Goal: Navigation & Orientation: Find specific page/section

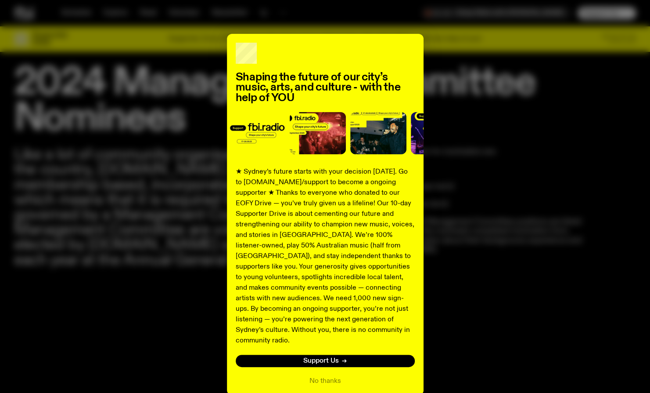
scroll to position [9, 0]
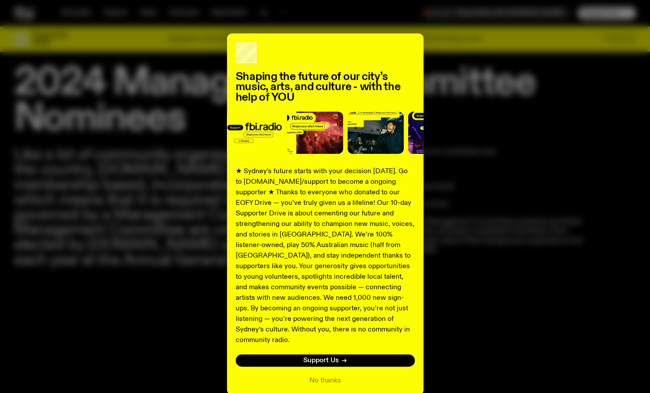
click at [175, 201] on div "Shaping the future of our city’s music, arts, and culture - with the help of YO…" at bounding box center [325, 213] width 622 height 361
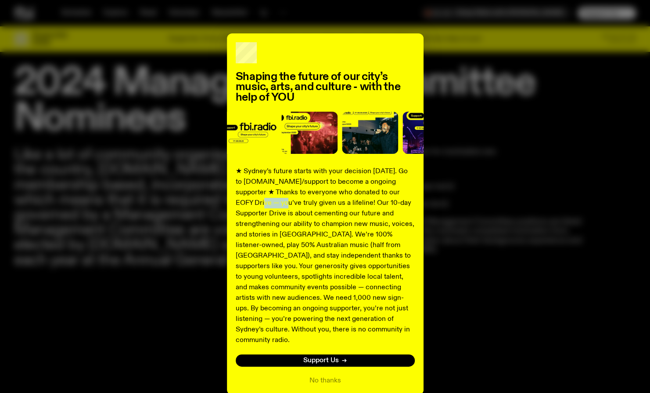
click at [175, 201] on div "Shaping the future of our city’s music, arts, and culture - with the help of YO…" at bounding box center [325, 213] width 622 height 361
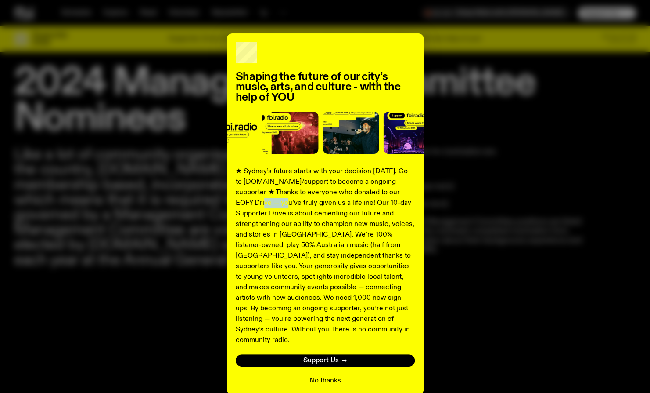
click at [317, 375] on button "No thanks" at bounding box center [326, 380] width 32 height 11
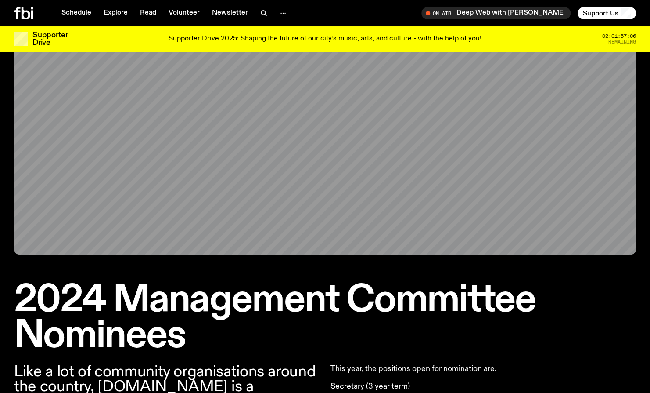
scroll to position [0, 0]
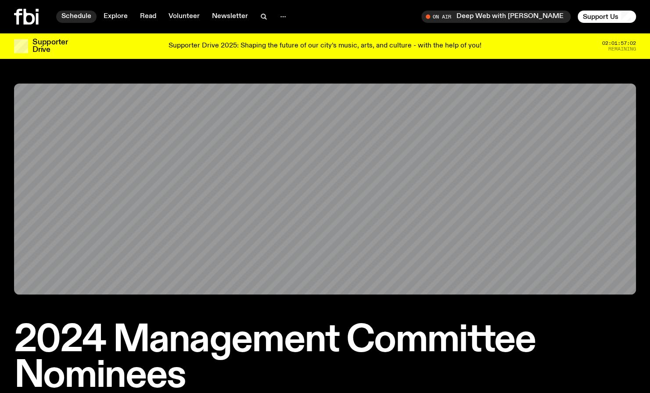
click at [75, 12] on link "Schedule" at bounding box center [76, 17] width 40 height 12
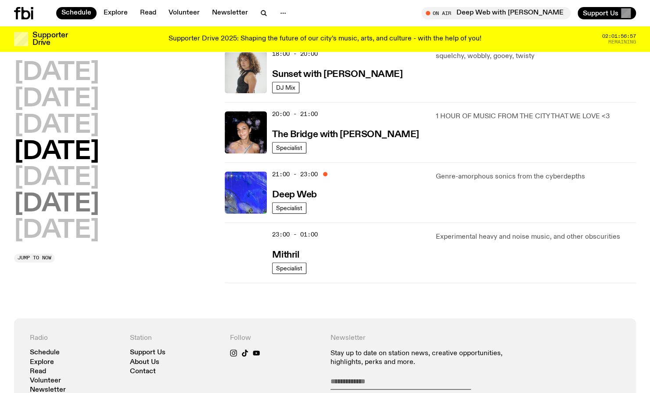
scroll to position [394, 0]
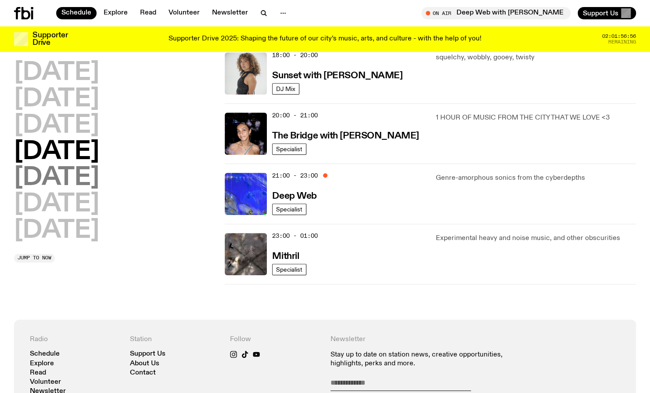
click at [71, 180] on h2 "[DATE]" at bounding box center [56, 178] width 85 height 25
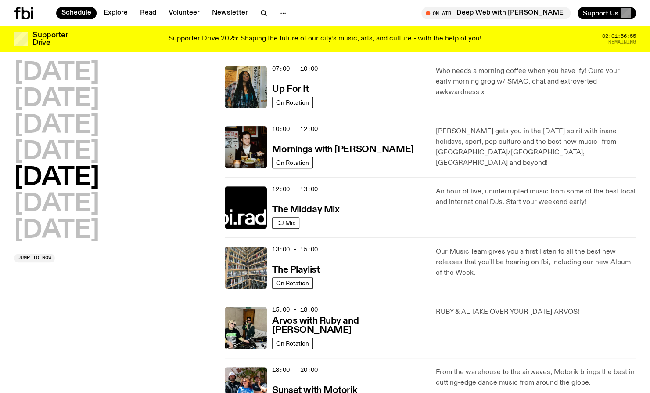
scroll to position [25, 0]
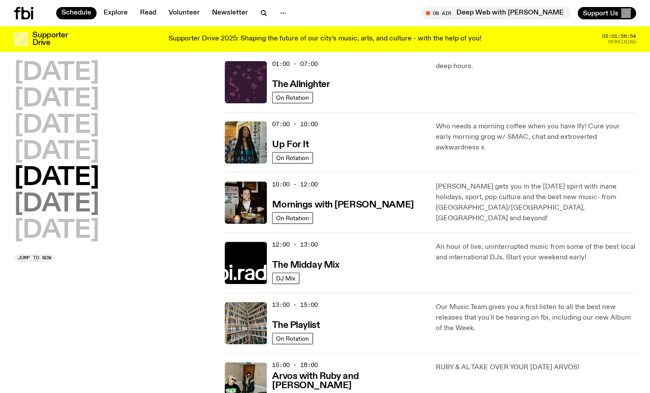
click at [80, 209] on h2 "[DATE]" at bounding box center [56, 204] width 85 height 25
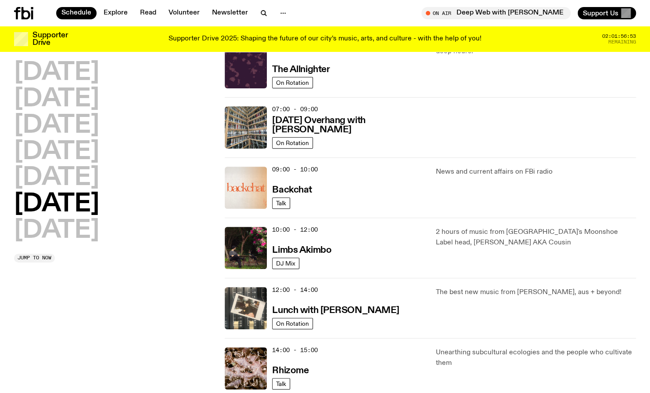
scroll to position [101, 0]
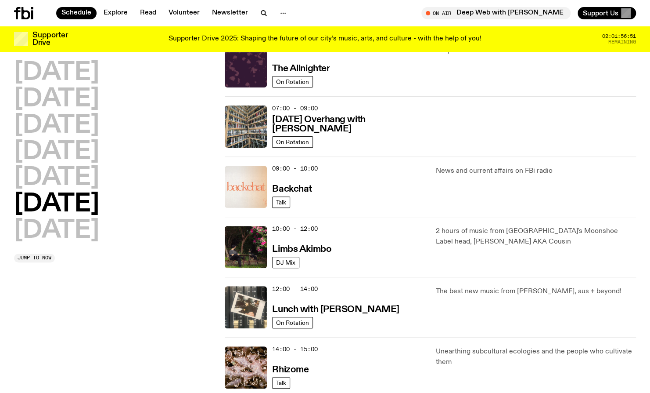
click at [256, 192] on img at bounding box center [246, 187] width 42 height 42
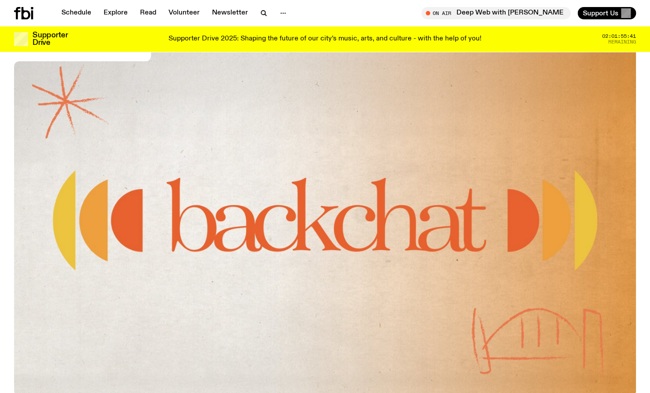
scroll to position [76, 0]
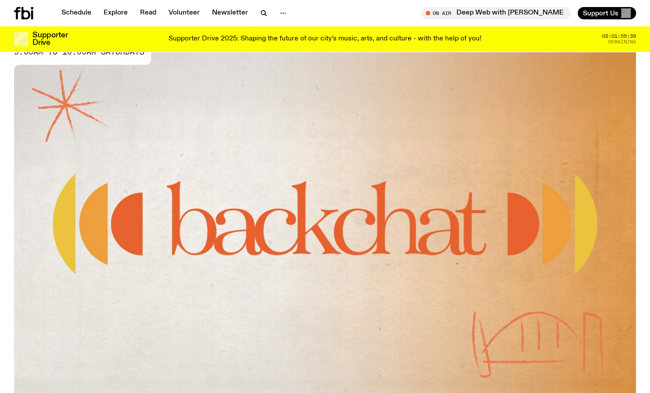
click at [301, 229] on img at bounding box center [325, 224] width 622 height 350
click at [310, 230] on img at bounding box center [325, 224] width 622 height 350
drag, startPoint x: 310, startPoint y: 230, endPoint x: 340, endPoint y: 235, distance: 31.2
click at [340, 235] on img at bounding box center [325, 224] width 622 height 350
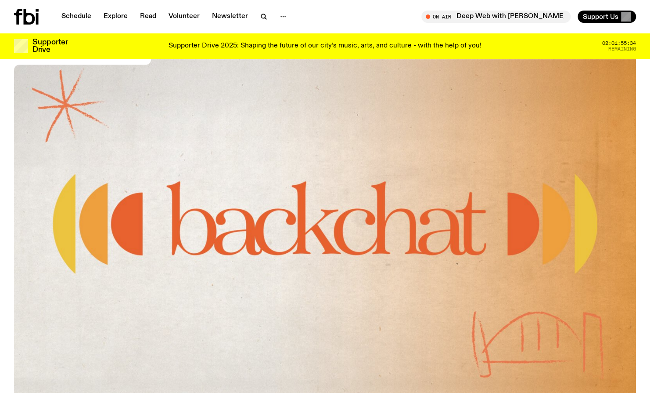
scroll to position [0, 0]
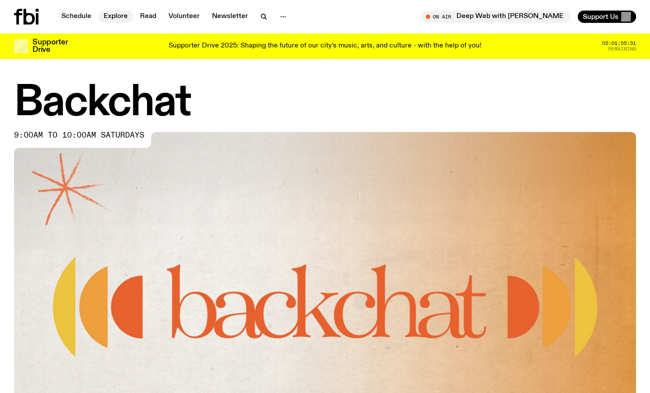
click at [105, 18] on link "Explore" at bounding box center [115, 17] width 35 height 12
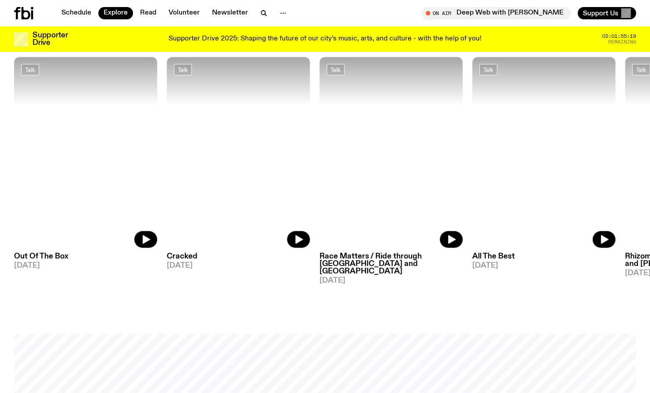
scroll to position [1017, 0]
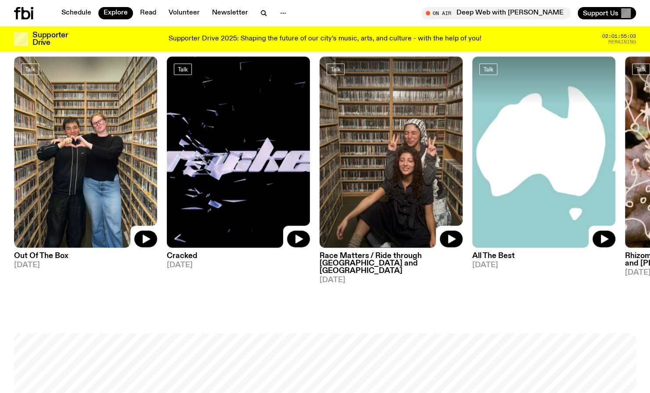
click at [554, 42] on div "Supporter Drive 2025: Shaping the future of our city’s music, arts, and culture…" at bounding box center [325, 39] width 496 height 15
